Goal: Task Accomplishment & Management: Use online tool/utility

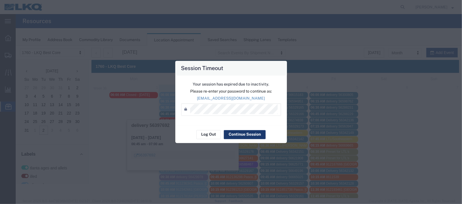
click at [250, 137] on button "Continue Session" at bounding box center [245, 134] width 42 height 9
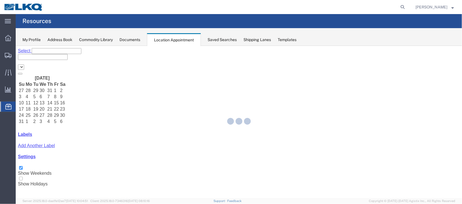
select select "27634"
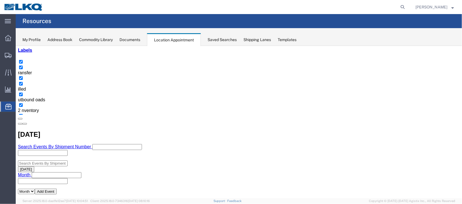
scroll to position [42, 0]
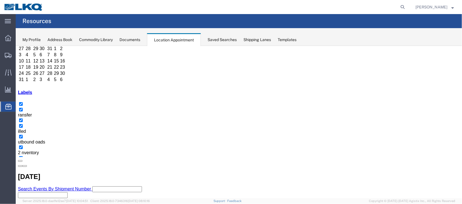
select select "1"
select select
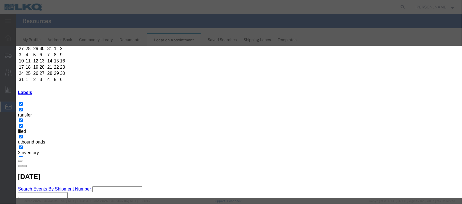
select select
type input "de"
select select "40"
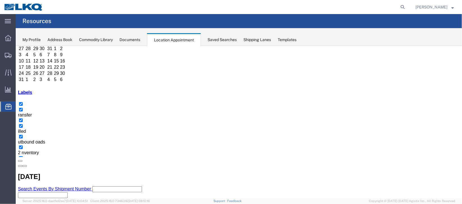
scroll to position [0, 0]
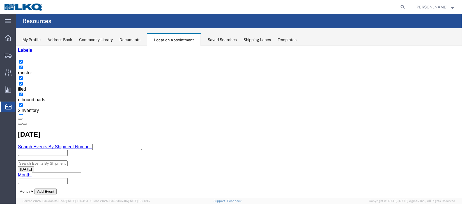
scroll to position [42, 0]
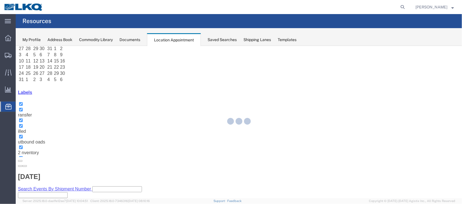
select select "100"
select select "1"
select select "400"
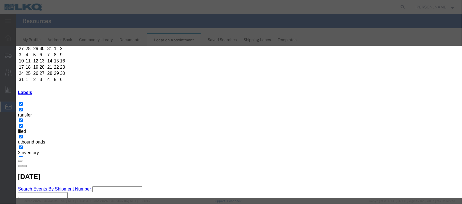
scroll to position [0, 0]
type input "de"
select select "40"
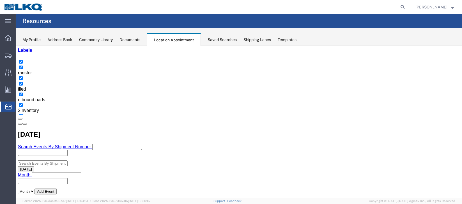
scroll to position [42, 0]
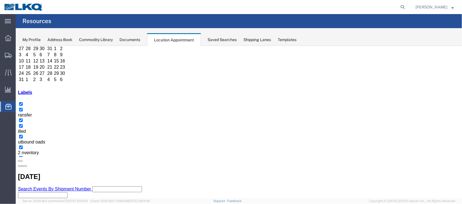
select select "1"
select select "24"
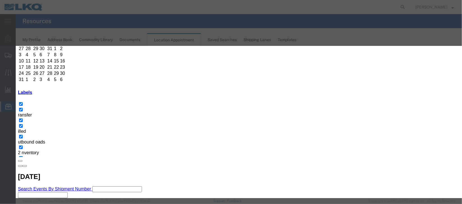
scroll to position [69, 0]
type input "de"
select select "40"
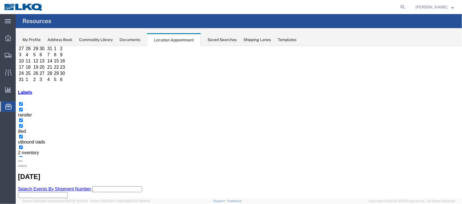
scroll to position [0, 0]
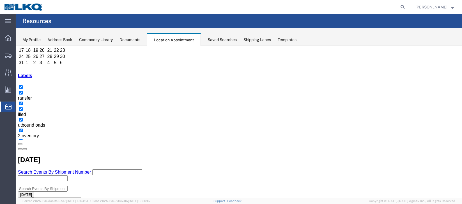
scroll to position [42, 0]
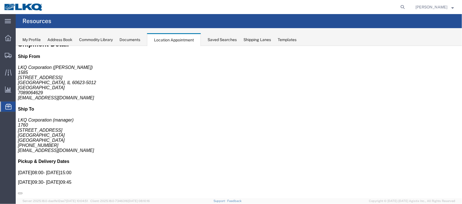
scroll to position [0, 0]
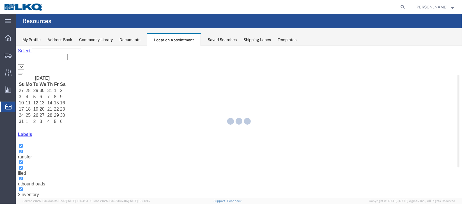
select select "27634"
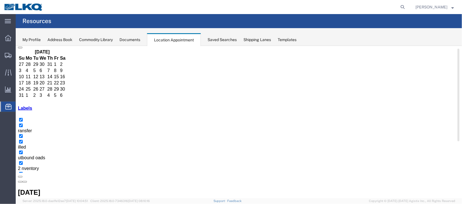
scroll to position [42, 0]
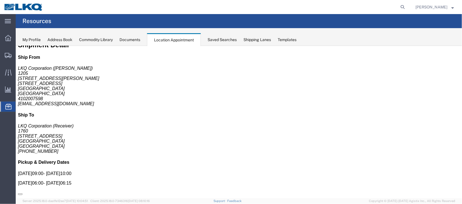
scroll to position [0, 0]
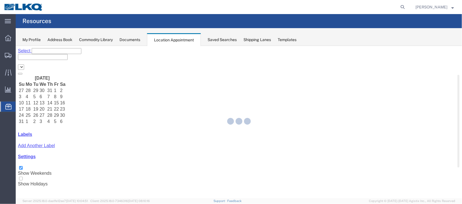
select select "27634"
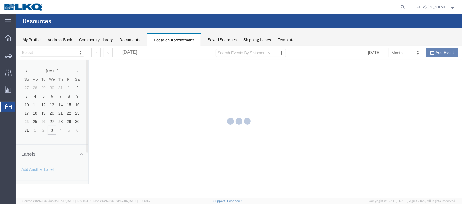
select select "27634"
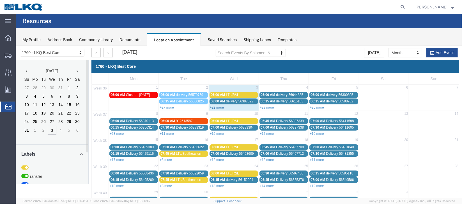
click at [216, 105] on link "+32 more" at bounding box center [217, 107] width 14 height 4
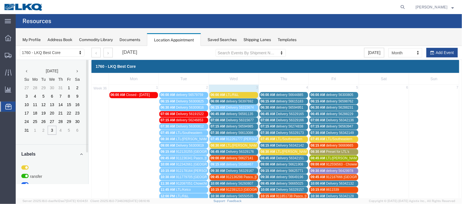
click at [229, 99] on span "delivery 56397692" at bounding box center [239, 101] width 27 height 4
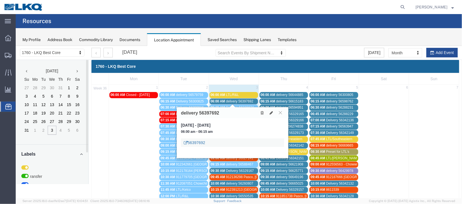
click at [195, 141] on link "56397692" at bounding box center [194, 142] width 21 height 6
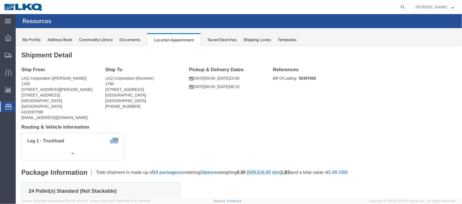
click at [0, 0] on span "Documents" at bounding box center [0, 0] width 0 height 0
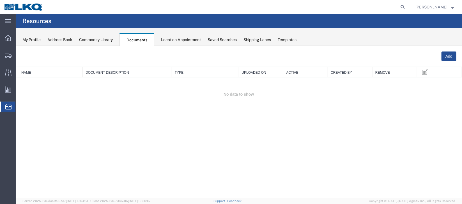
click at [0, 0] on span "Location Appointment" at bounding box center [0, 0] width 0 height 0
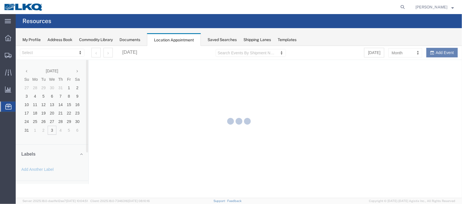
select select "27634"
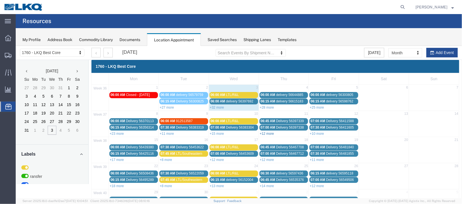
click at [267, 133] on link "+12 more" at bounding box center [267, 133] width 14 height 4
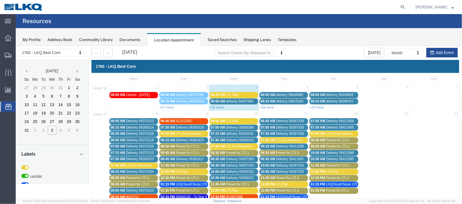
click at [235, 107] on div "+32 more" at bounding box center [234, 107] width 50 height 6
select select "1"
select select
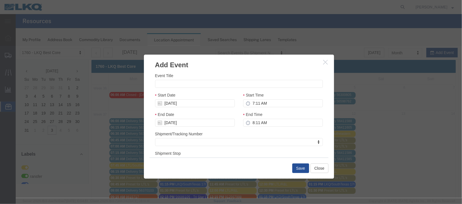
click at [326, 61] on icon "button" at bounding box center [325, 61] width 4 height 5
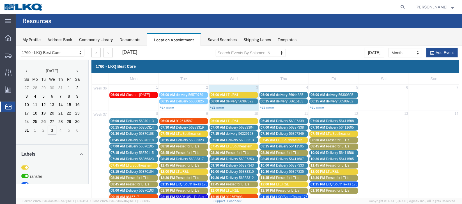
click at [216, 105] on link "+32 more" at bounding box center [217, 107] width 14 height 4
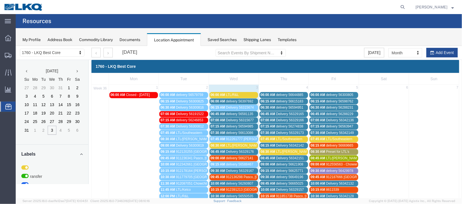
click at [229, 112] on span "delivery 56581135" at bounding box center [239, 113] width 27 height 4
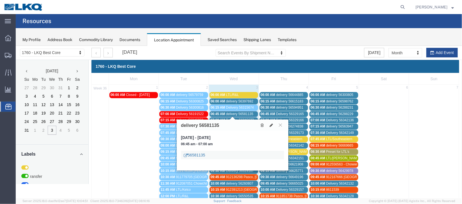
click at [196, 156] on link "56581135" at bounding box center [194, 155] width 21 height 6
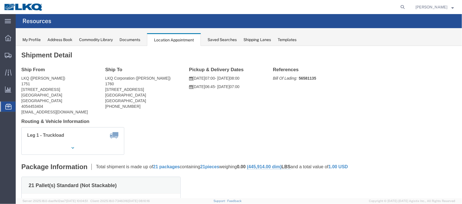
click at [0, 0] on span "Documents" at bounding box center [0, 0] width 0 height 0
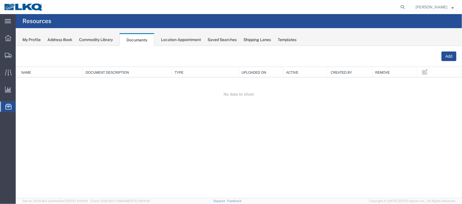
click at [0, 0] on span "Location Appointment" at bounding box center [0, 0] width 0 height 0
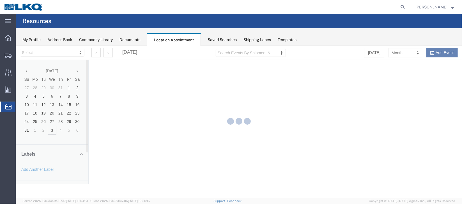
select select "27634"
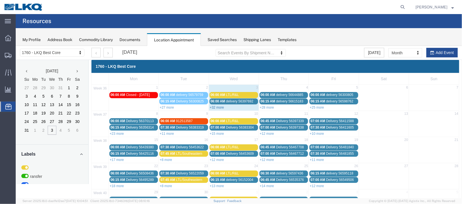
click at [221, 106] on link "+32 more" at bounding box center [217, 107] width 14 height 4
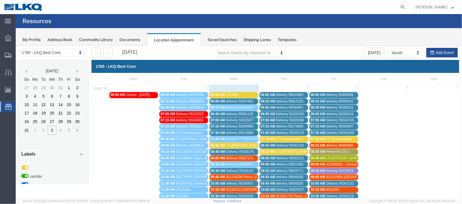
click at [229, 119] on span "Delivery 56315677" at bounding box center [240, 120] width 28 height 4
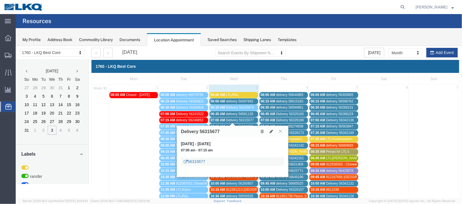
click at [196, 160] on link "56315677" at bounding box center [194, 161] width 21 height 6
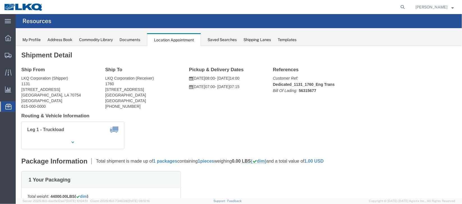
click at [0, 0] on span "Documents" at bounding box center [0, 0] width 0 height 0
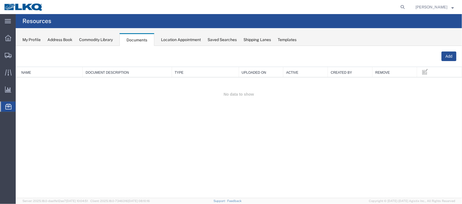
click at [0, 0] on span "Location Appointment" at bounding box center [0, 0] width 0 height 0
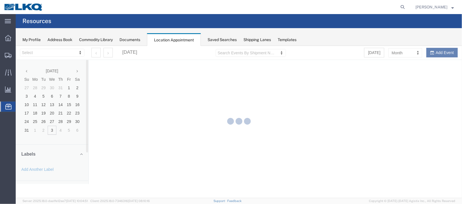
select select "27634"
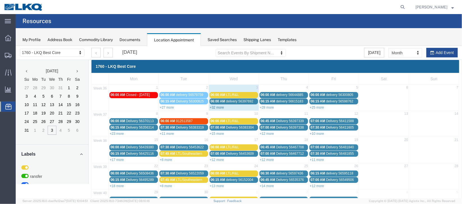
click at [216, 106] on link "+32 more" at bounding box center [217, 107] width 14 height 4
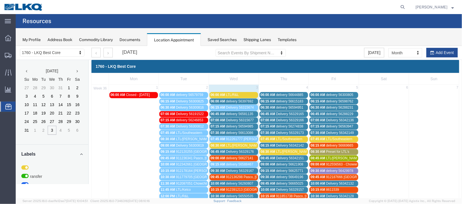
click at [223, 126] on span "07:15 AM" at bounding box center [218, 126] width 15 height 4
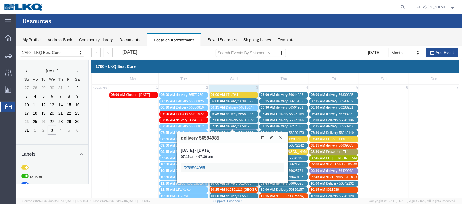
click at [197, 164] on link "56594985" at bounding box center [194, 167] width 21 height 6
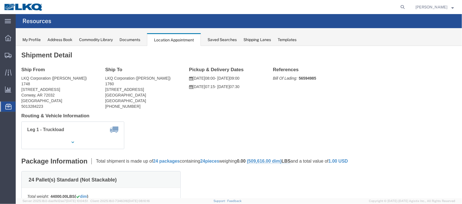
click at [0, 0] on span "Documents" at bounding box center [0, 0] width 0 height 0
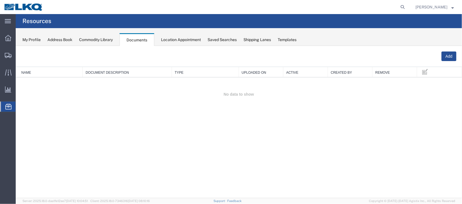
click at [0, 0] on span "Location Appointment" at bounding box center [0, 0] width 0 height 0
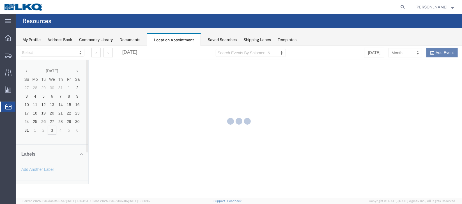
select select "27634"
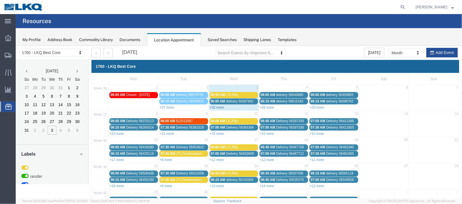
click at [222, 108] on link "+32 more" at bounding box center [217, 107] width 14 height 4
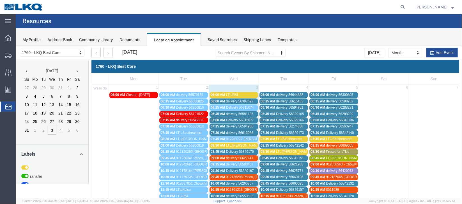
click at [232, 132] on span "delivery 56613086" at bounding box center [239, 132] width 27 height 4
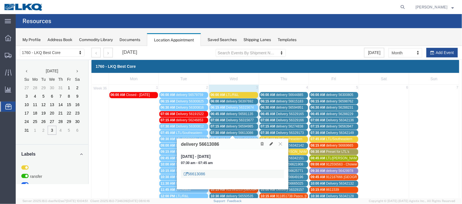
click at [195, 174] on link "56613086" at bounding box center [194, 173] width 21 height 6
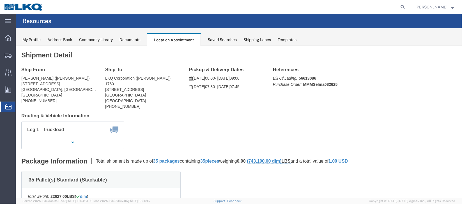
click at [0, 0] on span "Documents" at bounding box center [0, 0] width 0 height 0
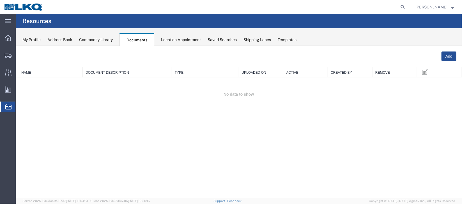
click at [0, 0] on span "Location Appointment" at bounding box center [0, 0] width 0 height 0
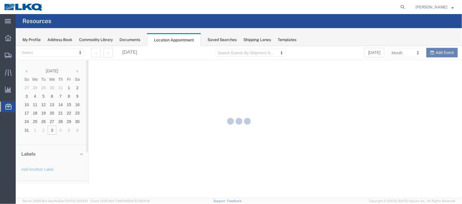
select select "27634"
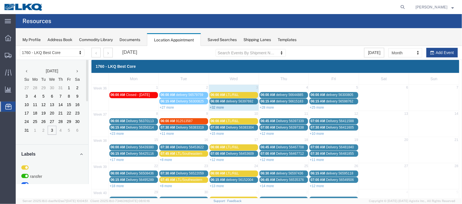
click at [222, 106] on link "+32 more" at bounding box center [217, 107] width 14 height 4
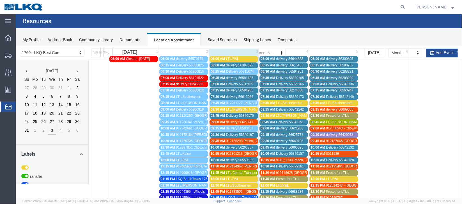
scroll to position [84, 0]
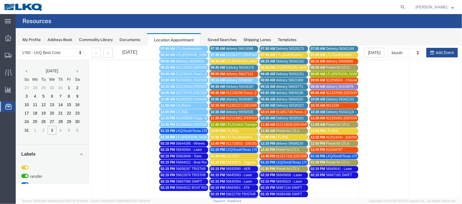
click at [226, 67] on span "Delivery 56329176" at bounding box center [240, 67] width 28 height 4
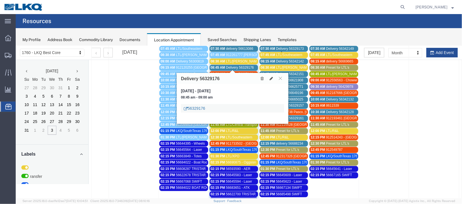
click at [193, 107] on link "56329176" at bounding box center [194, 108] width 21 height 6
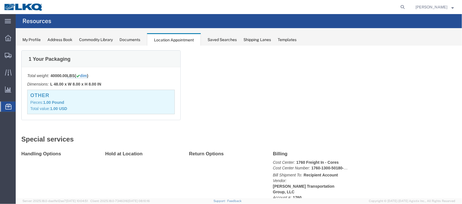
scroll to position [0, 0]
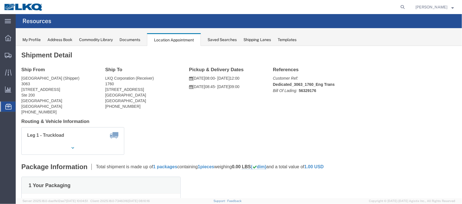
click at [0, 0] on span "Documents" at bounding box center [0, 0] width 0 height 0
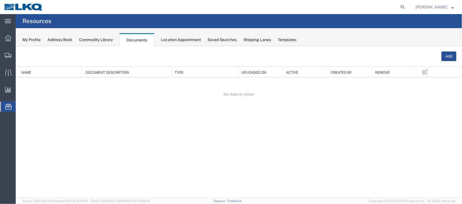
click at [0, 0] on span "Location Appointment" at bounding box center [0, 0] width 0 height 0
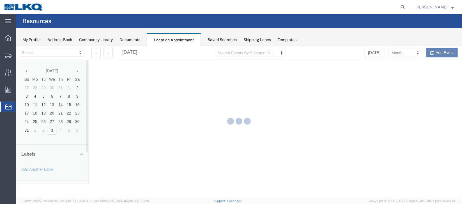
select select "27634"
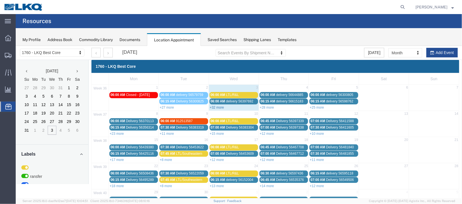
click at [217, 105] on link "+32 more" at bounding box center [217, 107] width 14 height 4
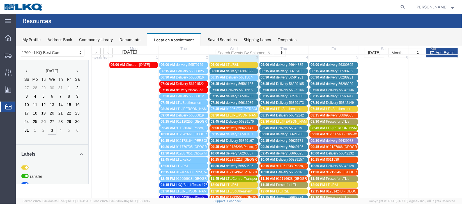
scroll to position [42, 0]
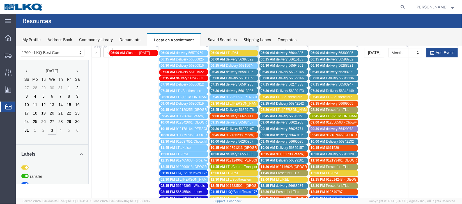
click at [217, 90] on span "07:30 AM" at bounding box center [218, 90] width 15 height 4
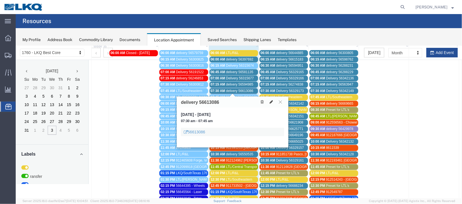
click at [270, 102] on icon at bounding box center [271, 101] width 3 height 4
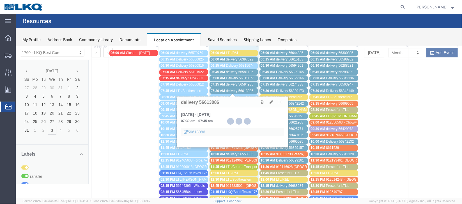
select select "1"
select select
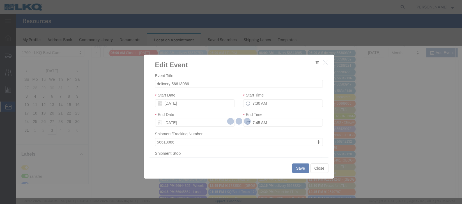
select select
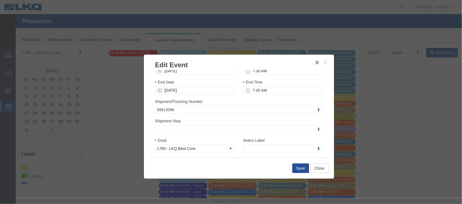
scroll to position [72, 0]
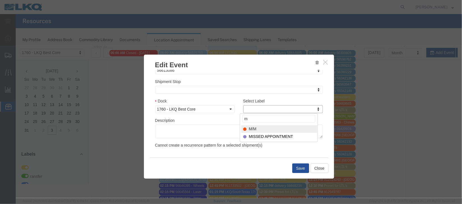
type input "m"
select select "24"
click at [296, 166] on button "Save" at bounding box center [300, 168] width 17 height 10
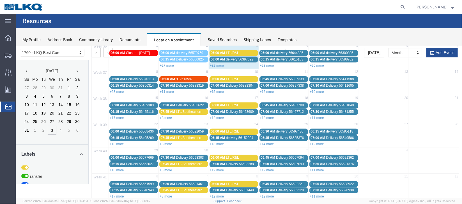
scroll to position [0, 0]
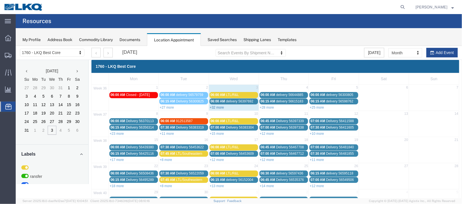
click at [218, 108] on link "+32 more" at bounding box center [217, 107] width 14 height 4
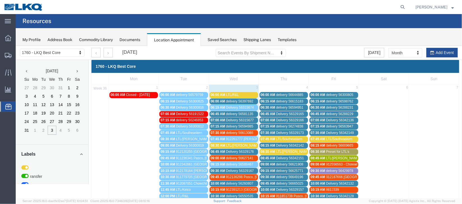
click at [236, 113] on span "delivery 56581135" at bounding box center [239, 113] width 27 height 4
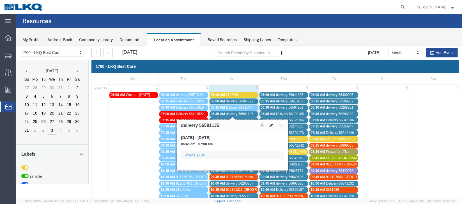
click at [273, 126] on icon at bounding box center [271, 125] width 3 height 4
select select "100"
select select "1"
select select
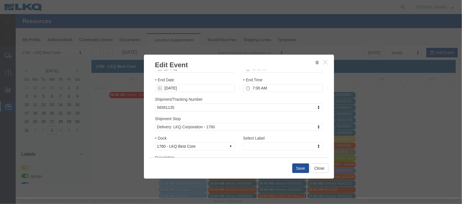
scroll to position [72, 0]
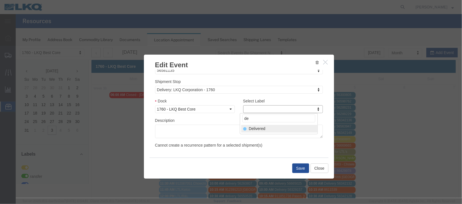
type input "de"
select select "40"
click at [301, 169] on button "Save" at bounding box center [300, 168] width 17 height 10
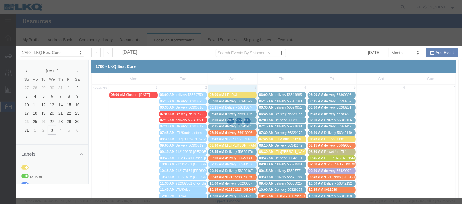
scroll to position [69, 0]
